Goal: Find specific page/section: Find specific page/section

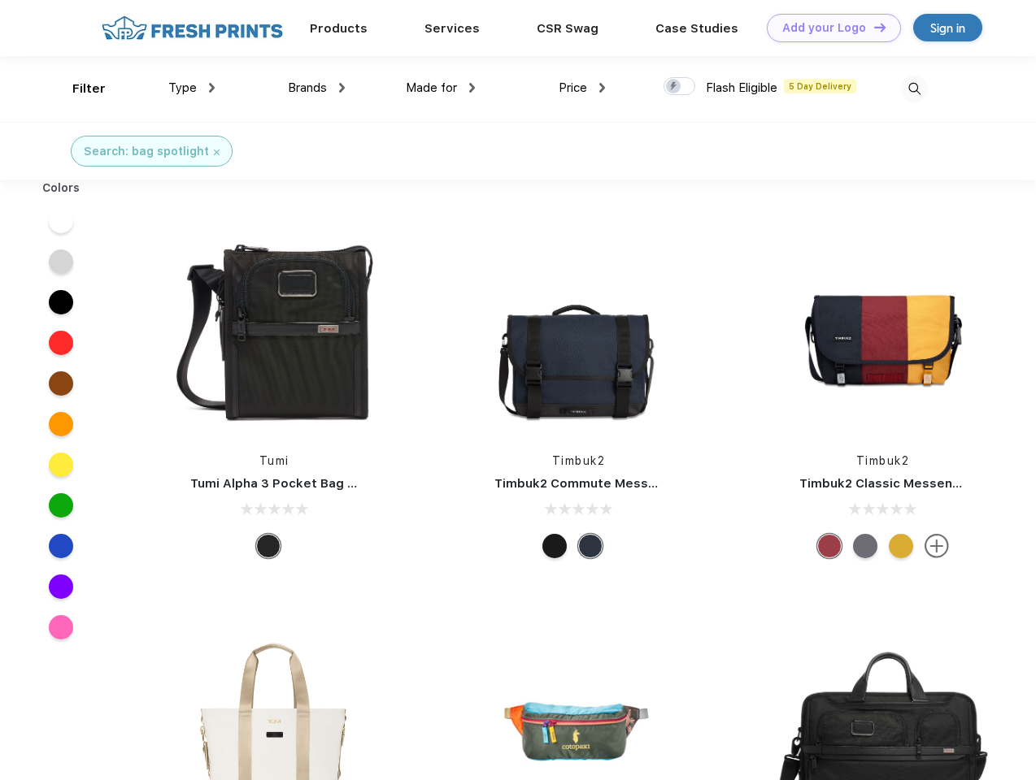
click at [827, 28] on link "Add your Logo Design Tool" at bounding box center [833, 28] width 134 height 28
click at [0, 0] on div "Design Tool" at bounding box center [0, 0] width 0 height 0
click at [872, 27] on link "Add your Logo Design Tool" at bounding box center [833, 28] width 134 height 28
click at [78, 89] on div "Filter" at bounding box center [88, 89] width 33 height 19
click at [192, 88] on span "Type" at bounding box center [182, 87] width 28 height 15
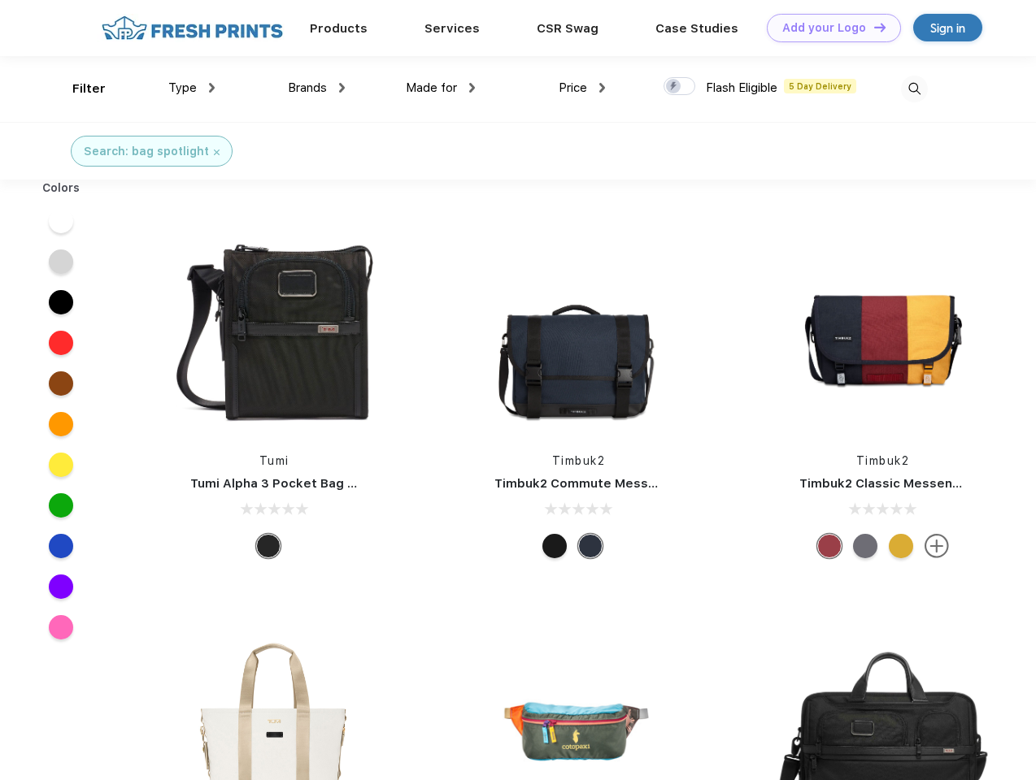
click at [316, 88] on span "Brands" at bounding box center [307, 87] width 39 height 15
click at [441, 88] on span "Made for" at bounding box center [431, 87] width 51 height 15
click at [582, 88] on span "Price" at bounding box center [572, 87] width 28 height 15
click at [680, 87] on div at bounding box center [679, 86] width 32 height 18
click at [674, 87] on input "checkbox" at bounding box center [668, 81] width 11 height 11
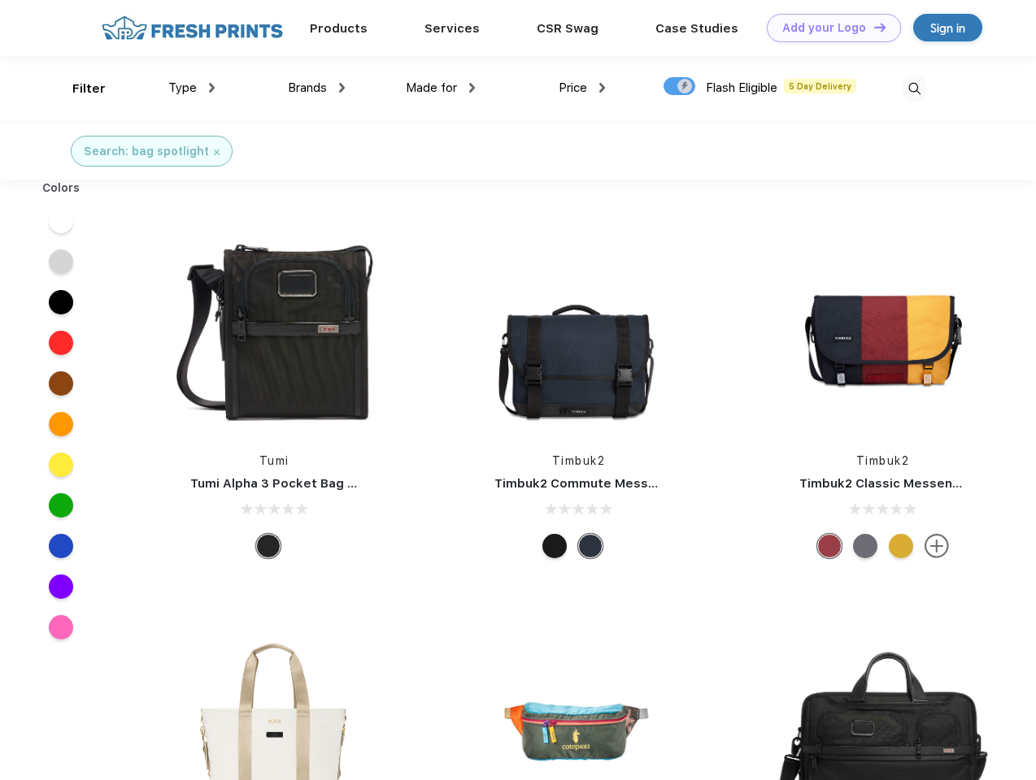
click at [914, 89] on img at bounding box center [914, 89] width 27 height 27
